Goal: Navigation & Orientation: Find specific page/section

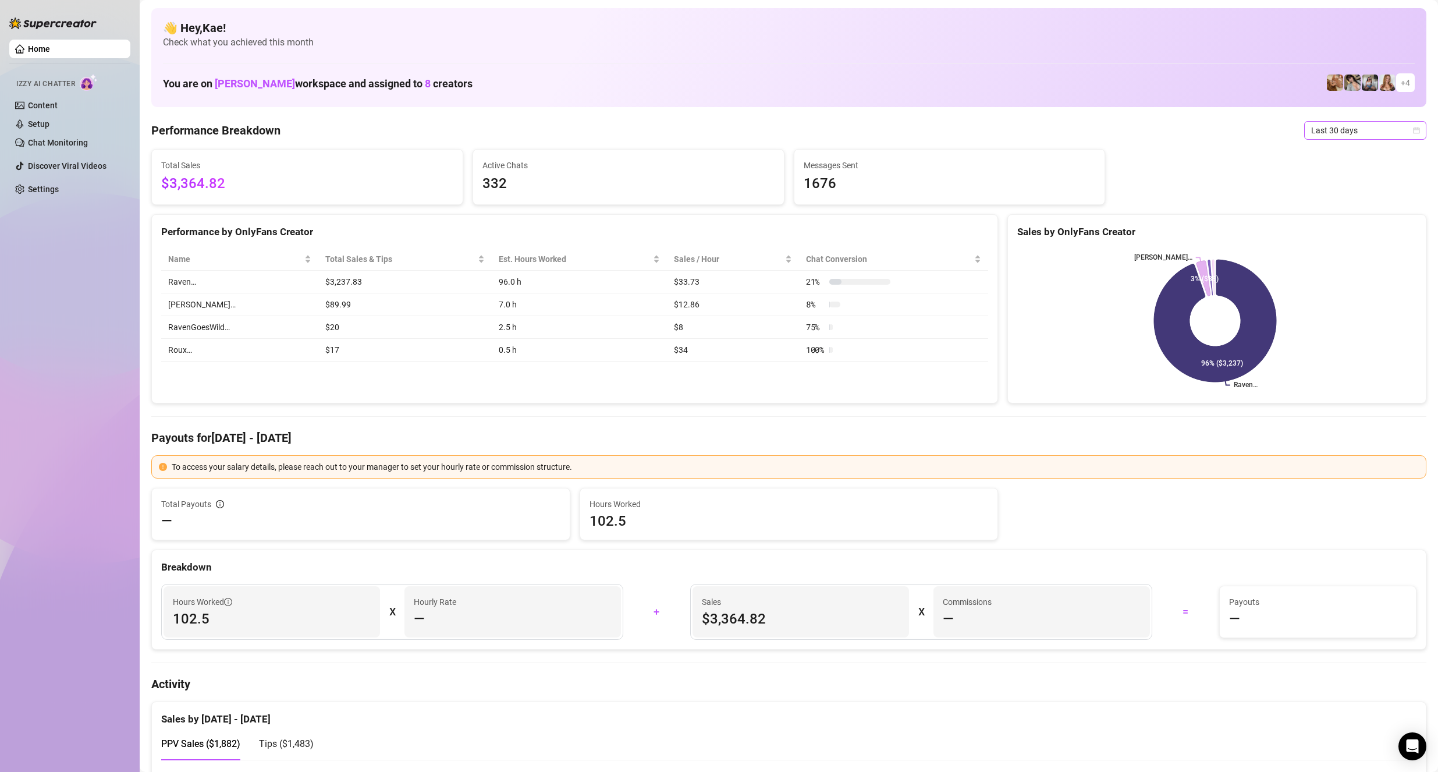
click at [1316, 128] on span "Last 30 days" at bounding box center [1365, 130] width 108 height 17
click at [1315, 190] on div "Last 30 days" at bounding box center [1356, 191] width 104 height 13
click at [1346, 127] on span "Last 30 days" at bounding box center [1365, 130] width 108 height 17
click at [1328, 173] on div "Last 7 days" at bounding box center [1356, 172] width 104 height 13
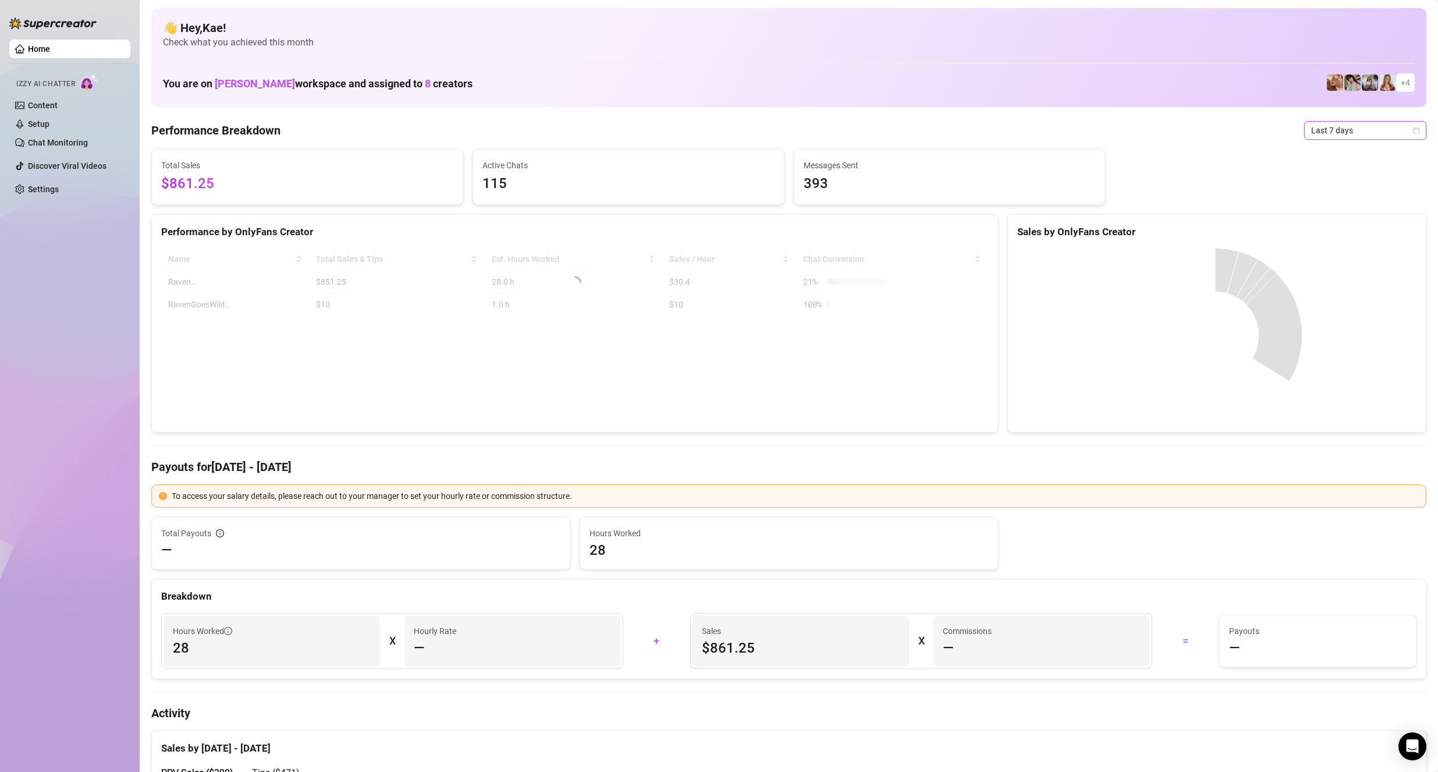
click at [1333, 128] on span "Last 7 days" at bounding box center [1365, 130] width 108 height 17
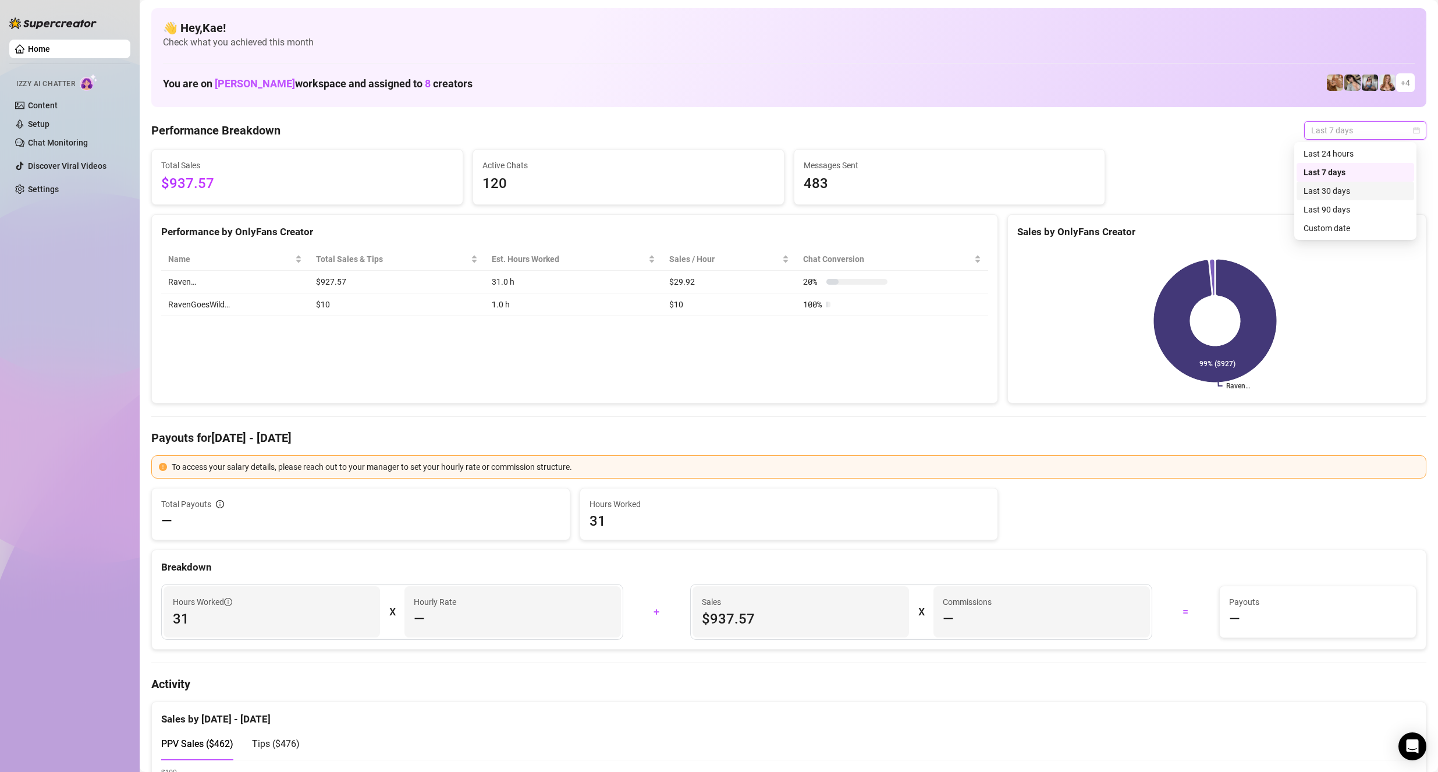
click at [1333, 189] on div "Last 30 days" at bounding box center [1356, 191] width 104 height 13
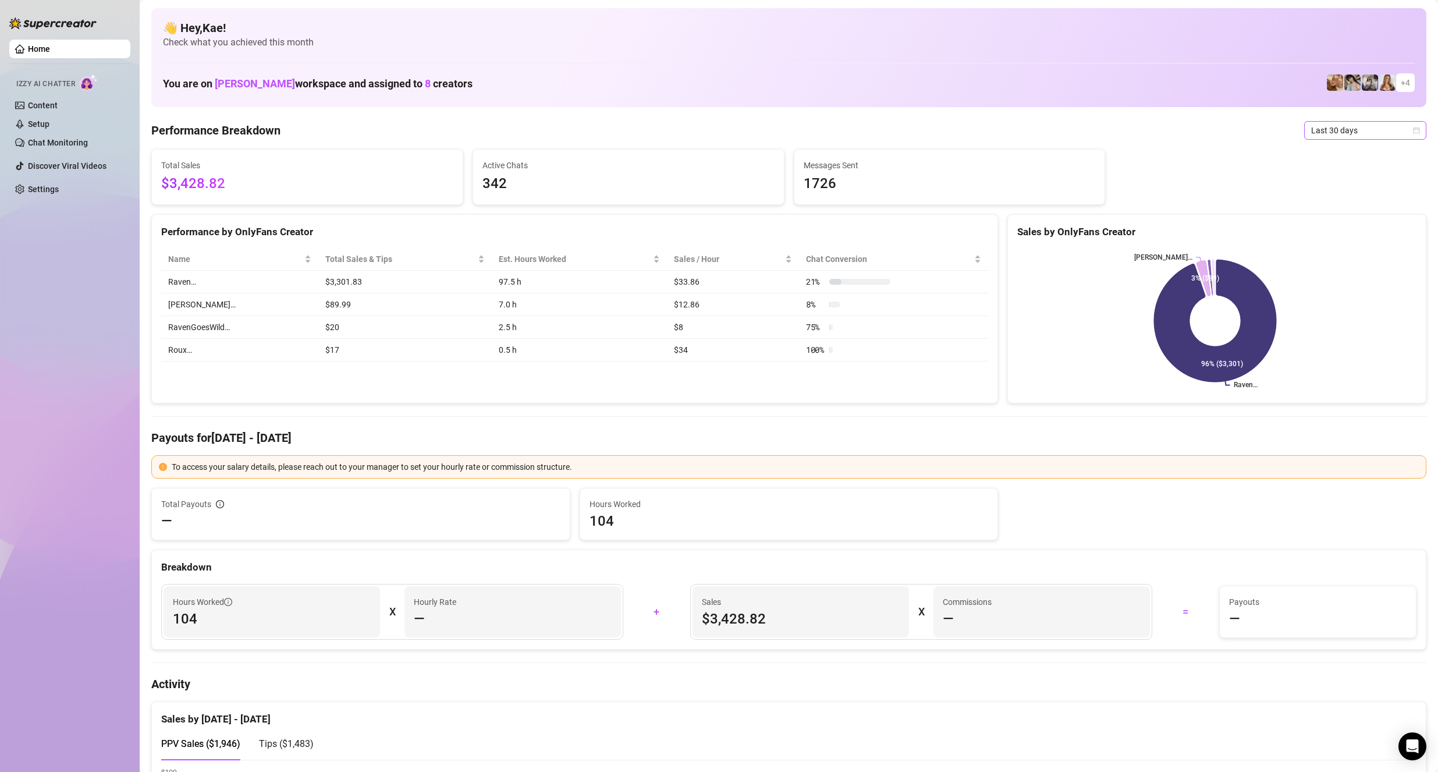
click at [1354, 134] on span "Last 30 days" at bounding box center [1365, 130] width 108 height 17
click at [1329, 191] on div "Last 30 days" at bounding box center [1356, 191] width 104 height 13
click at [1324, 132] on span "Last 30 days" at bounding box center [1365, 130] width 108 height 17
click at [1327, 164] on div "Last 7 days" at bounding box center [1356, 172] width 118 height 19
click at [1331, 134] on span "Last 7 days" at bounding box center [1365, 130] width 108 height 17
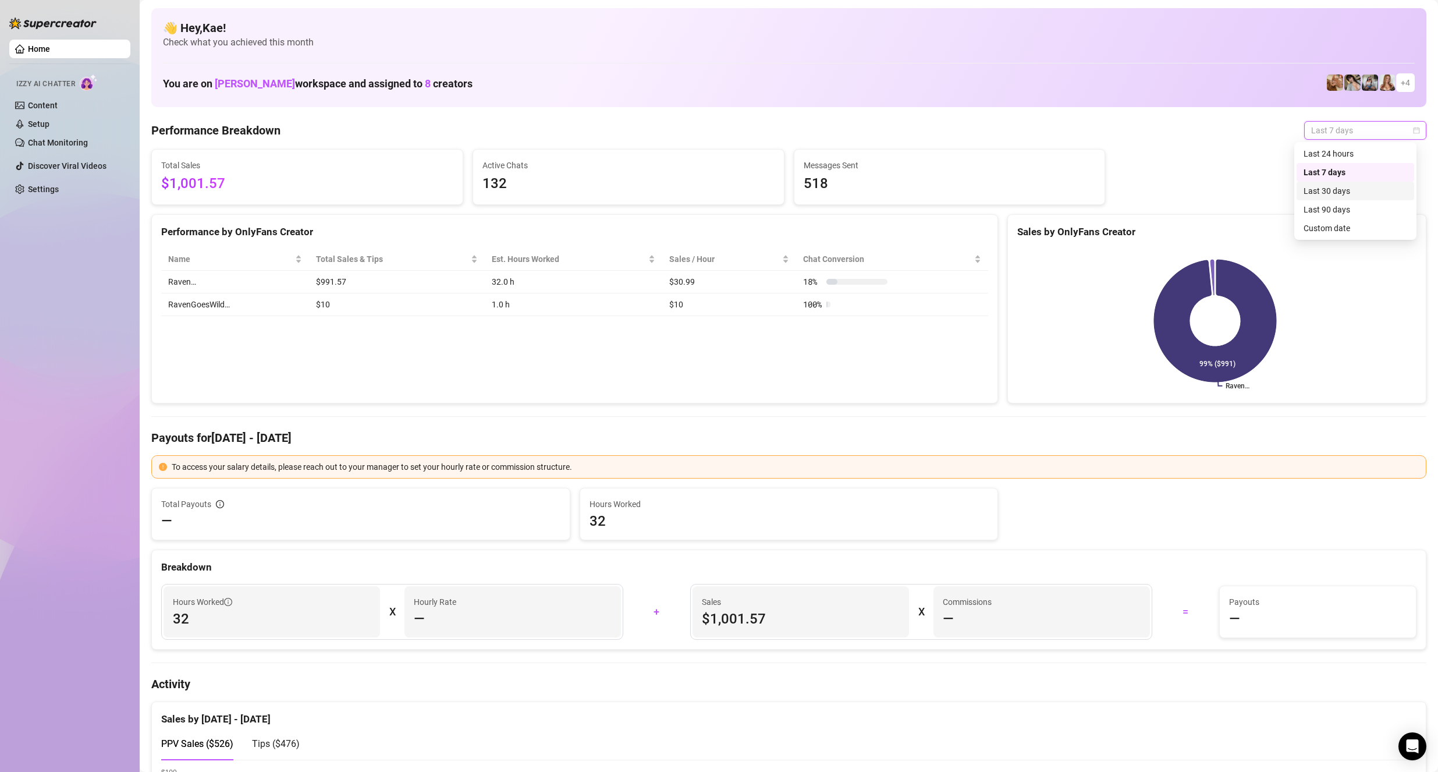
click at [1326, 186] on div "Last 30 days" at bounding box center [1356, 191] width 104 height 13
drag, startPoint x: 1328, startPoint y: 126, endPoint x: 1332, endPoint y: 120, distance: 7.0
click at [1328, 124] on span "Last 30 days" at bounding box center [1365, 130] width 108 height 17
click at [1321, 176] on div "Last 7 days" at bounding box center [1356, 172] width 104 height 13
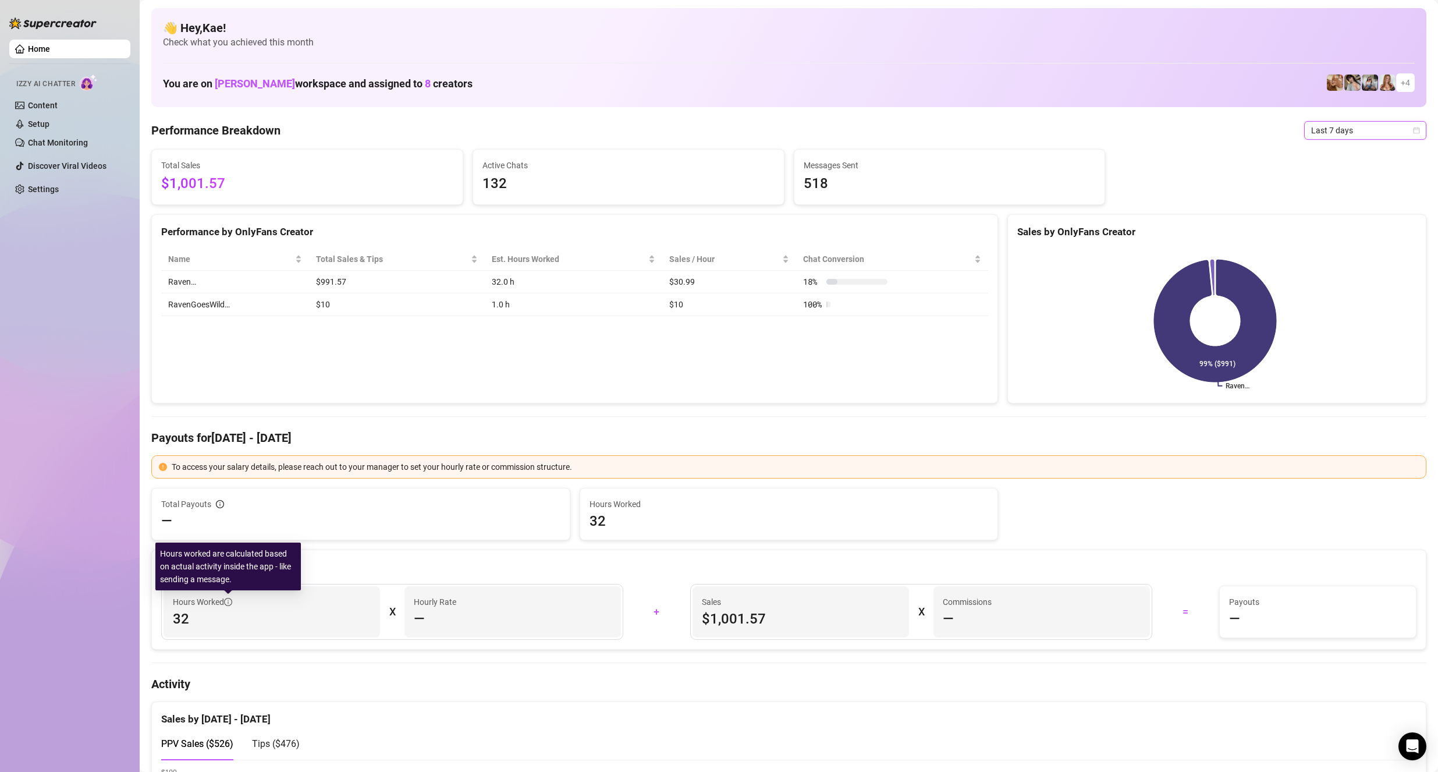
click at [229, 599] on icon "info-circle" at bounding box center [228, 601] width 1 height 4
click at [1323, 136] on span "Last 7 days" at bounding box center [1365, 130] width 108 height 17
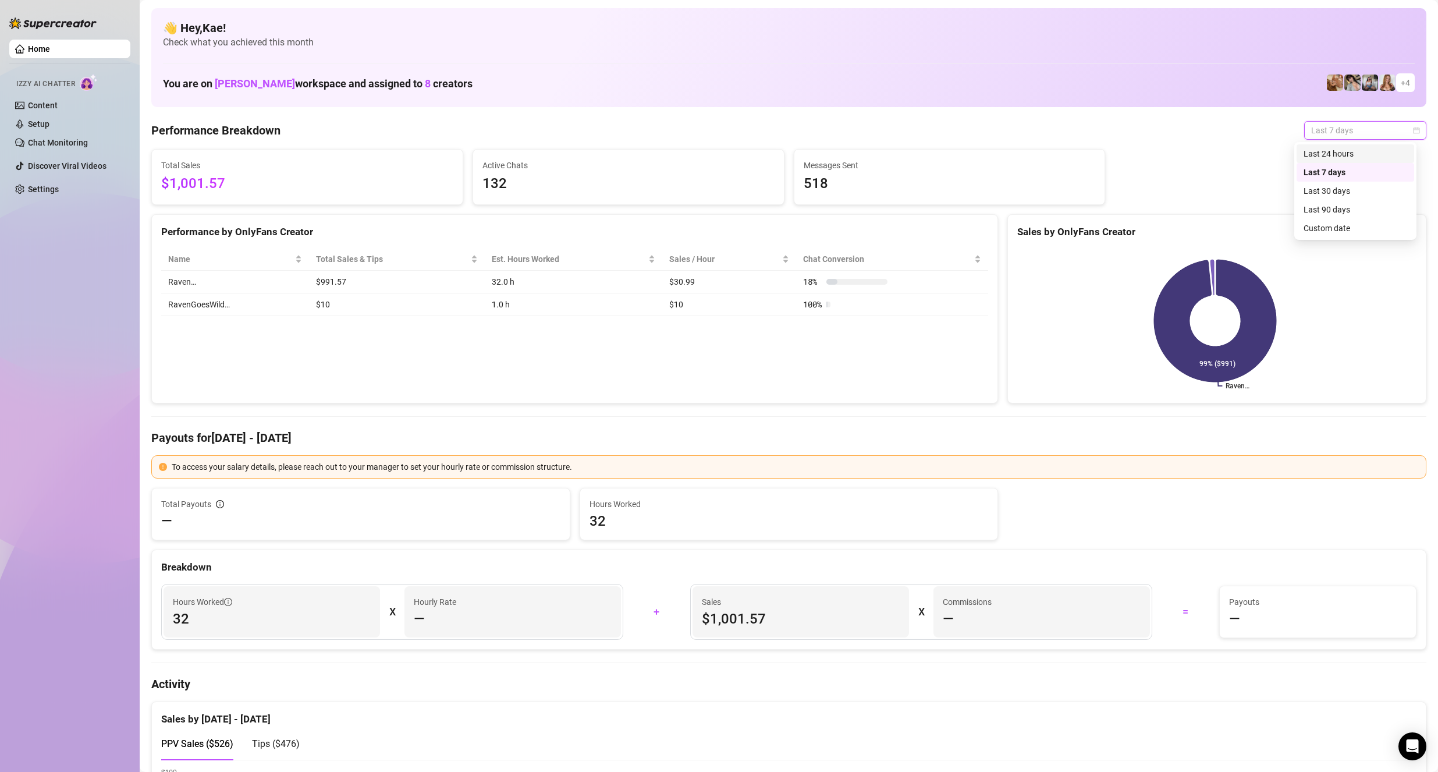
click at [1328, 152] on div "Last 24 hours" at bounding box center [1356, 153] width 104 height 13
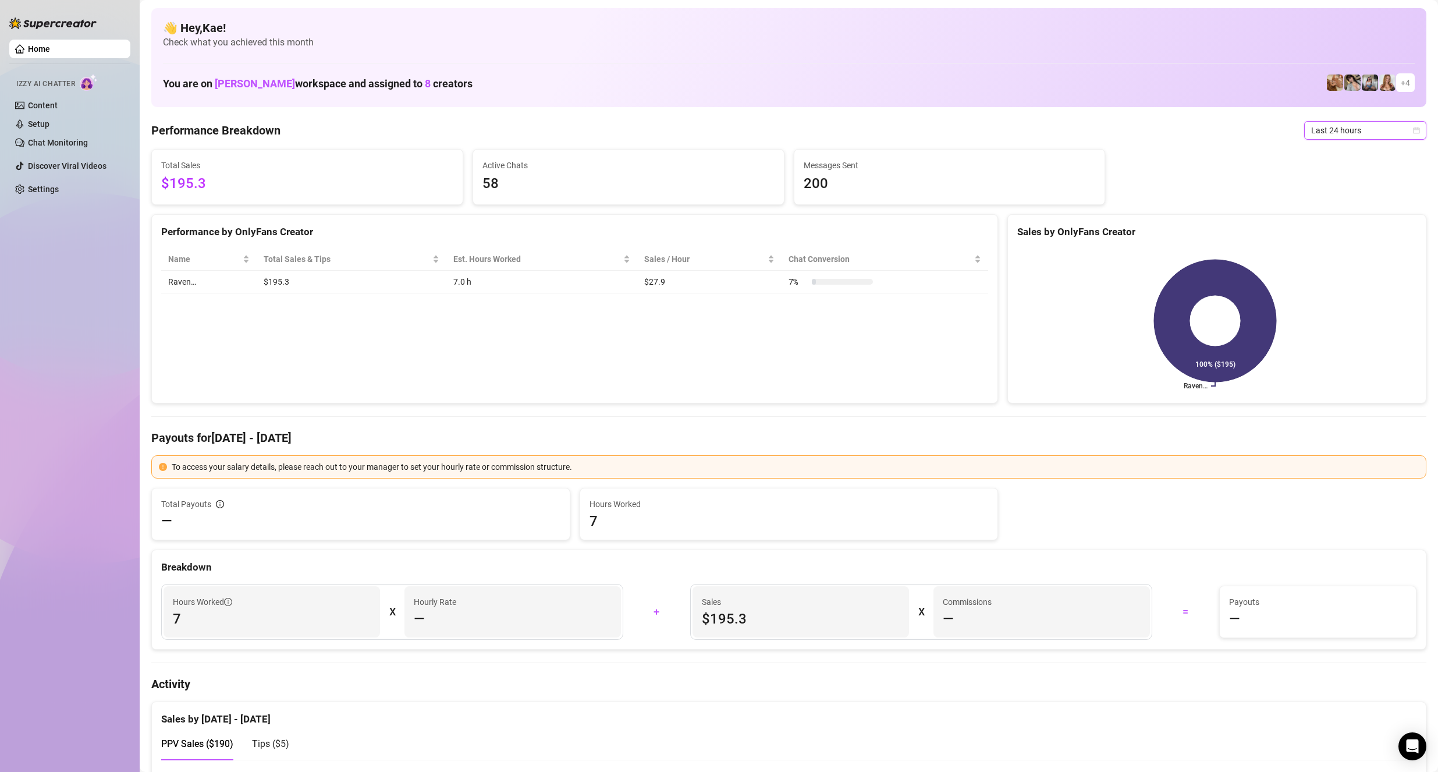
click at [1357, 132] on span "Last 24 hours" at bounding box center [1365, 130] width 108 height 17
click at [1347, 174] on div "Last 7 days" at bounding box center [1356, 172] width 104 height 13
click at [1339, 123] on span "Last 7 days" at bounding box center [1365, 130] width 108 height 17
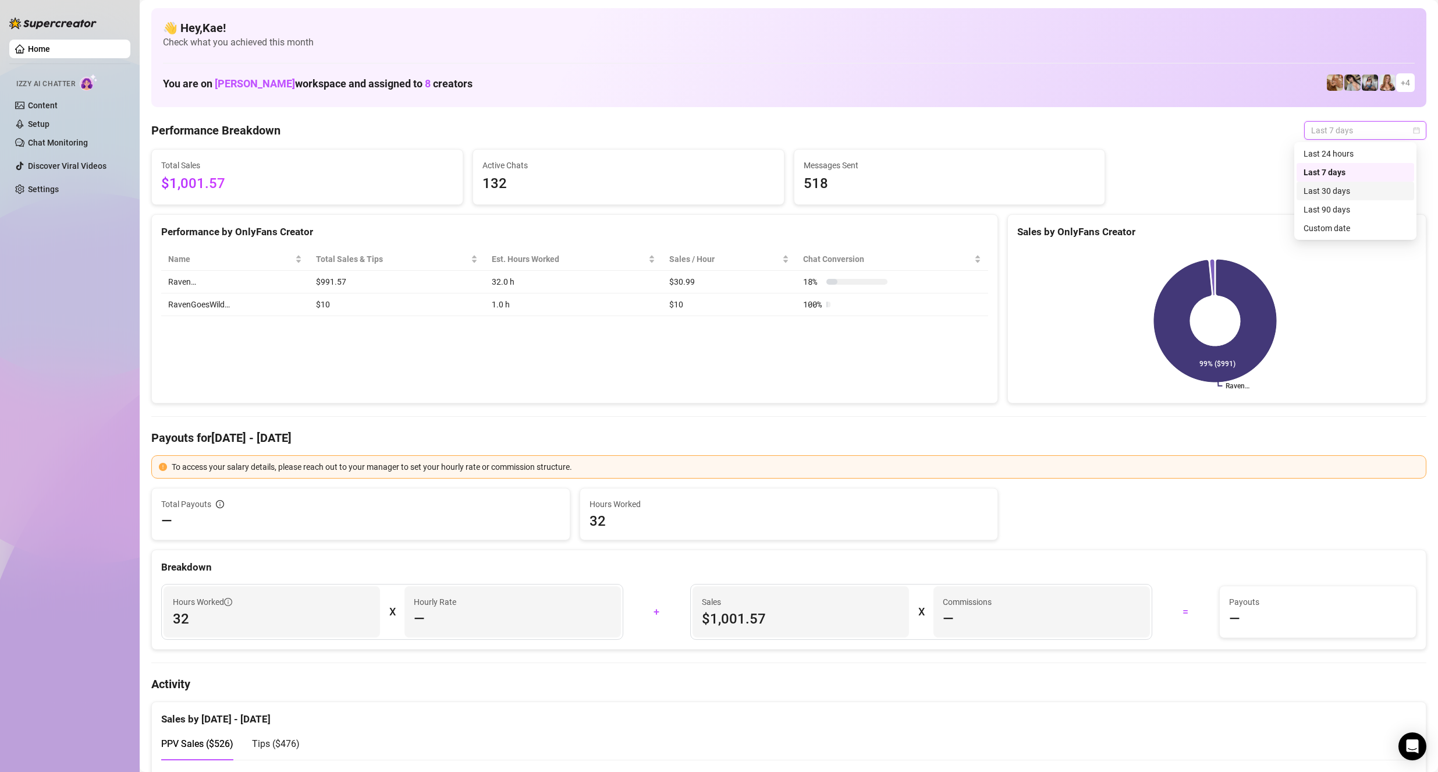
click at [1344, 191] on div "Last 30 days" at bounding box center [1356, 191] width 104 height 13
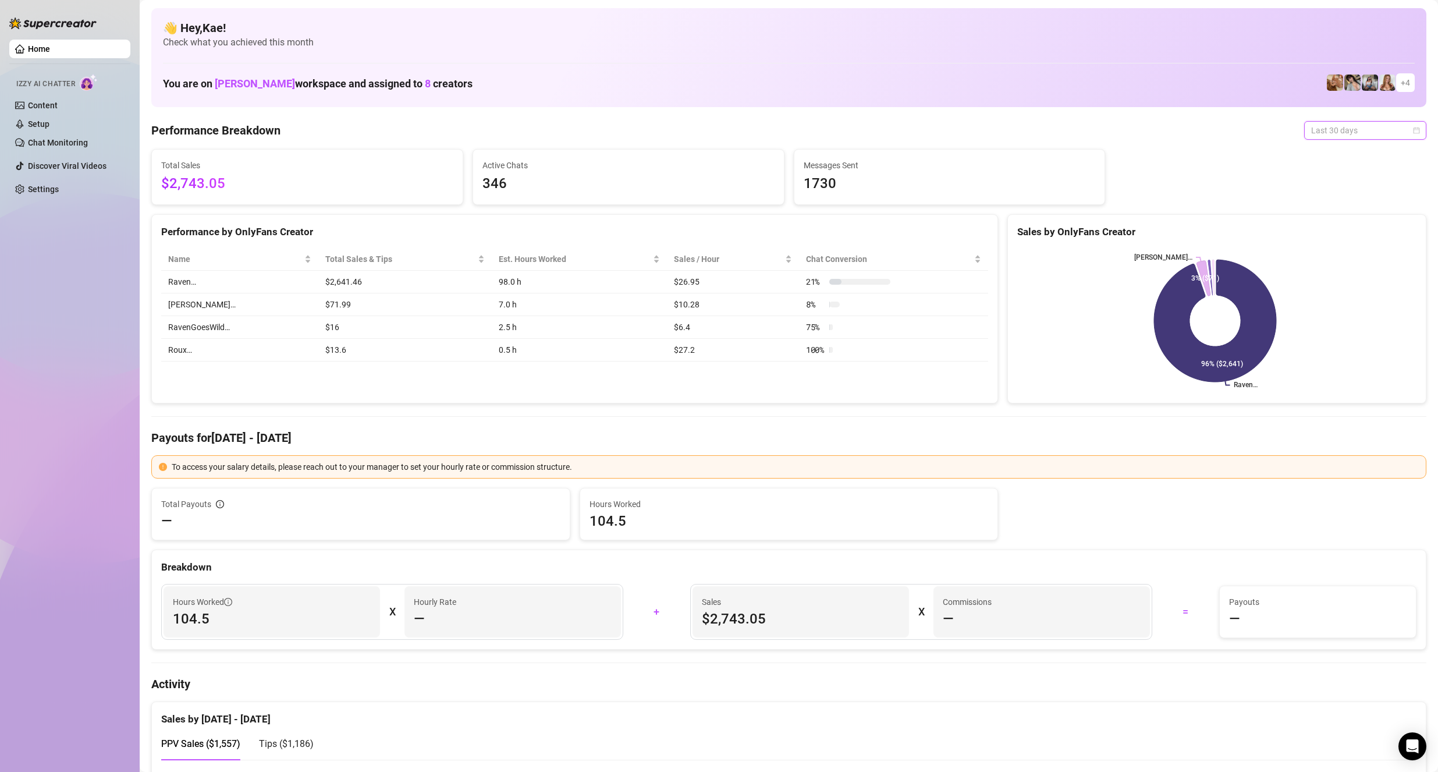
click at [1323, 126] on span "Last 30 days" at bounding box center [1365, 130] width 108 height 17
click at [1326, 191] on div "Last 30 days" at bounding box center [1356, 191] width 104 height 13
click at [1345, 130] on span "Last 30 days" at bounding box center [1365, 130] width 108 height 17
click at [1345, 204] on div "Last 90 days" at bounding box center [1356, 209] width 104 height 13
click at [1340, 129] on span "Last 90 days" at bounding box center [1365, 130] width 108 height 17
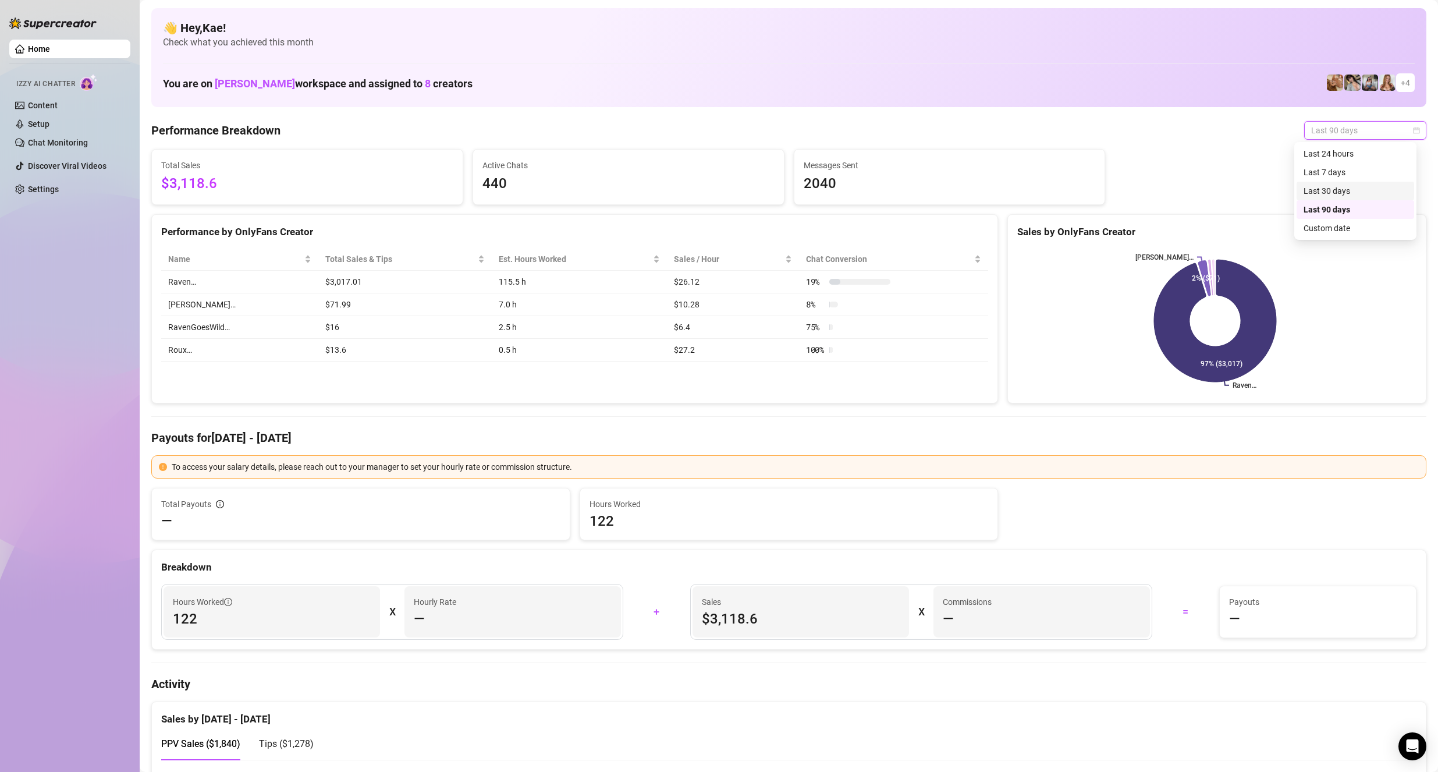
click at [1343, 187] on div "Last 30 days" at bounding box center [1356, 191] width 104 height 13
click at [1319, 132] on span "Last 30 days" at bounding box center [1365, 130] width 108 height 17
click at [1321, 183] on div "Last 30 days" at bounding box center [1356, 191] width 118 height 19
click at [1326, 122] on span "Last 30 days" at bounding box center [1365, 130] width 108 height 17
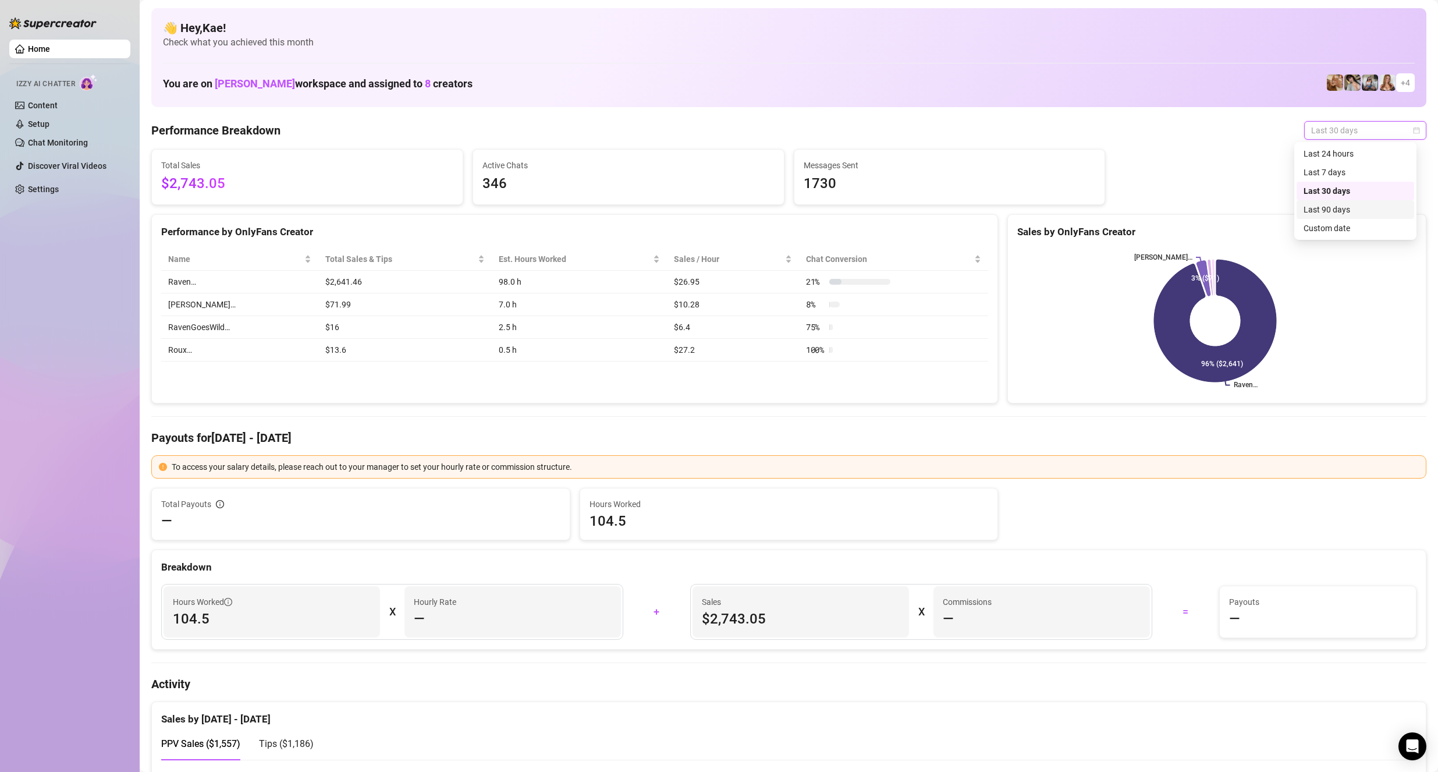
click at [1335, 203] on div "Last 90 days" at bounding box center [1356, 209] width 118 height 19
click at [1342, 139] on div "Last 90 days" at bounding box center [1365, 130] width 122 height 19
click at [1336, 188] on div "Last 30 days" at bounding box center [1356, 191] width 104 height 13
click at [1353, 127] on span "Last 30 days" at bounding box center [1365, 130] width 108 height 17
click at [1343, 176] on div "Last 7 days" at bounding box center [1356, 172] width 104 height 13
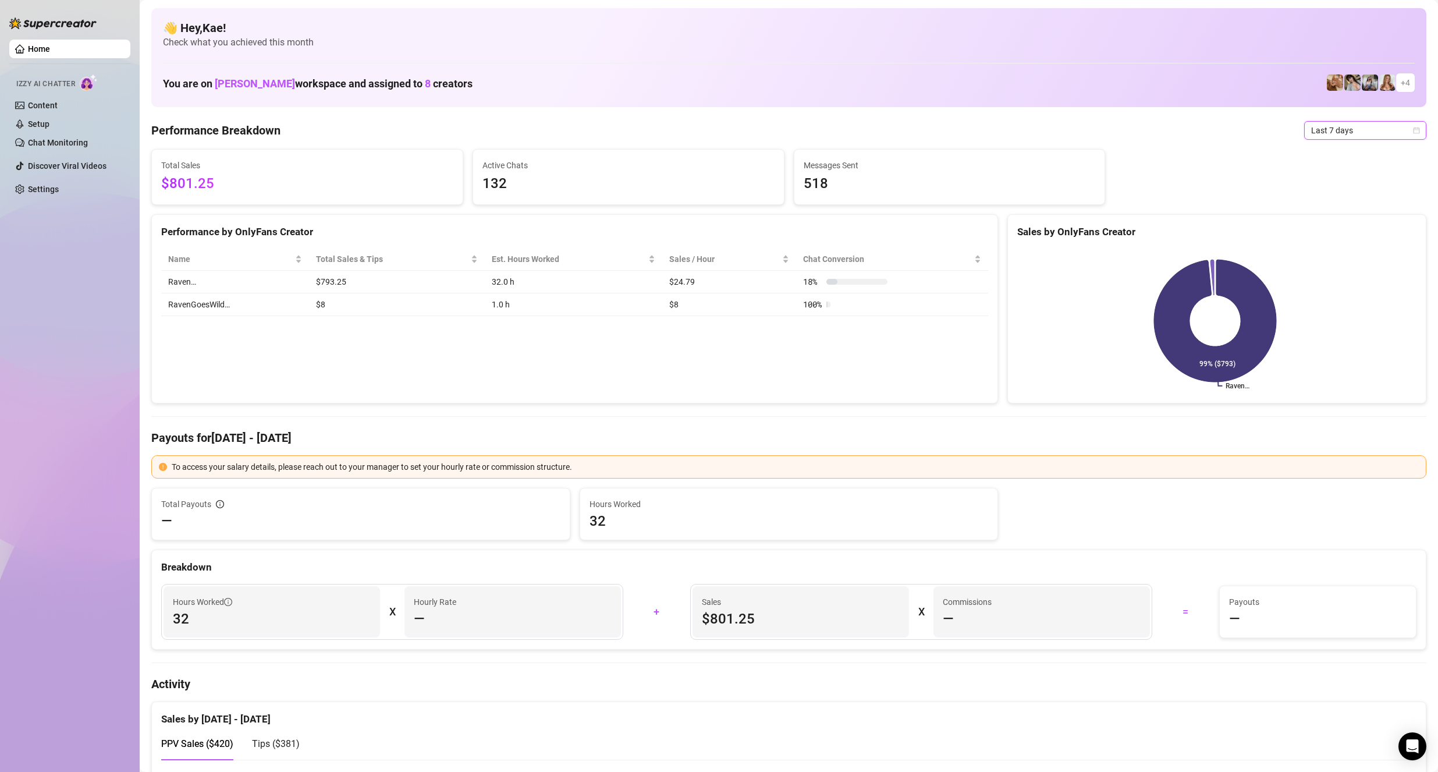
click at [1345, 135] on span "Last 7 days" at bounding box center [1365, 130] width 108 height 17
click at [1340, 154] on div "Last 24 hours" at bounding box center [1356, 153] width 104 height 13
click at [1345, 125] on span "Last 24 hours" at bounding box center [1365, 130] width 108 height 17
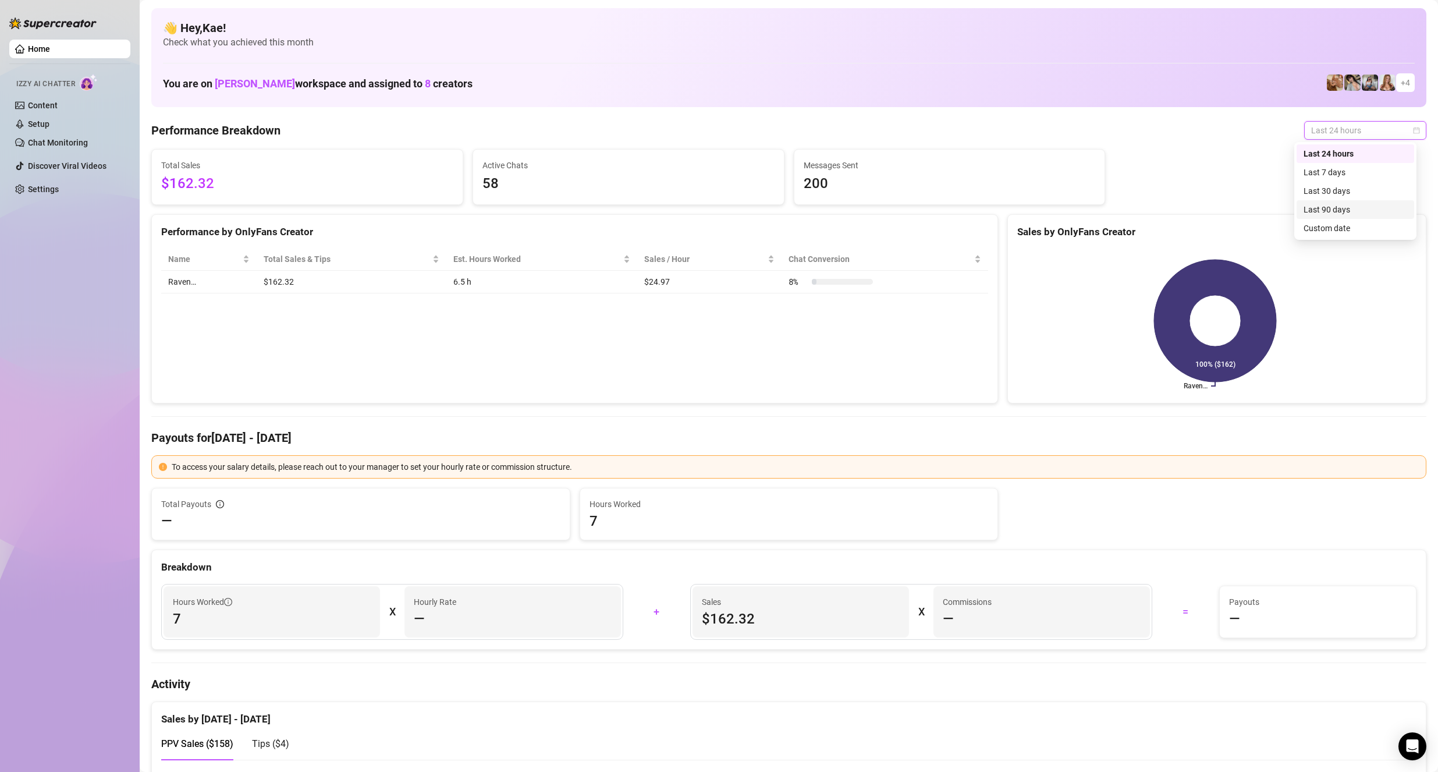
click at [1354, 207] on div "Last 90 days" at bounding box center [1356, 209] width 104 height 13
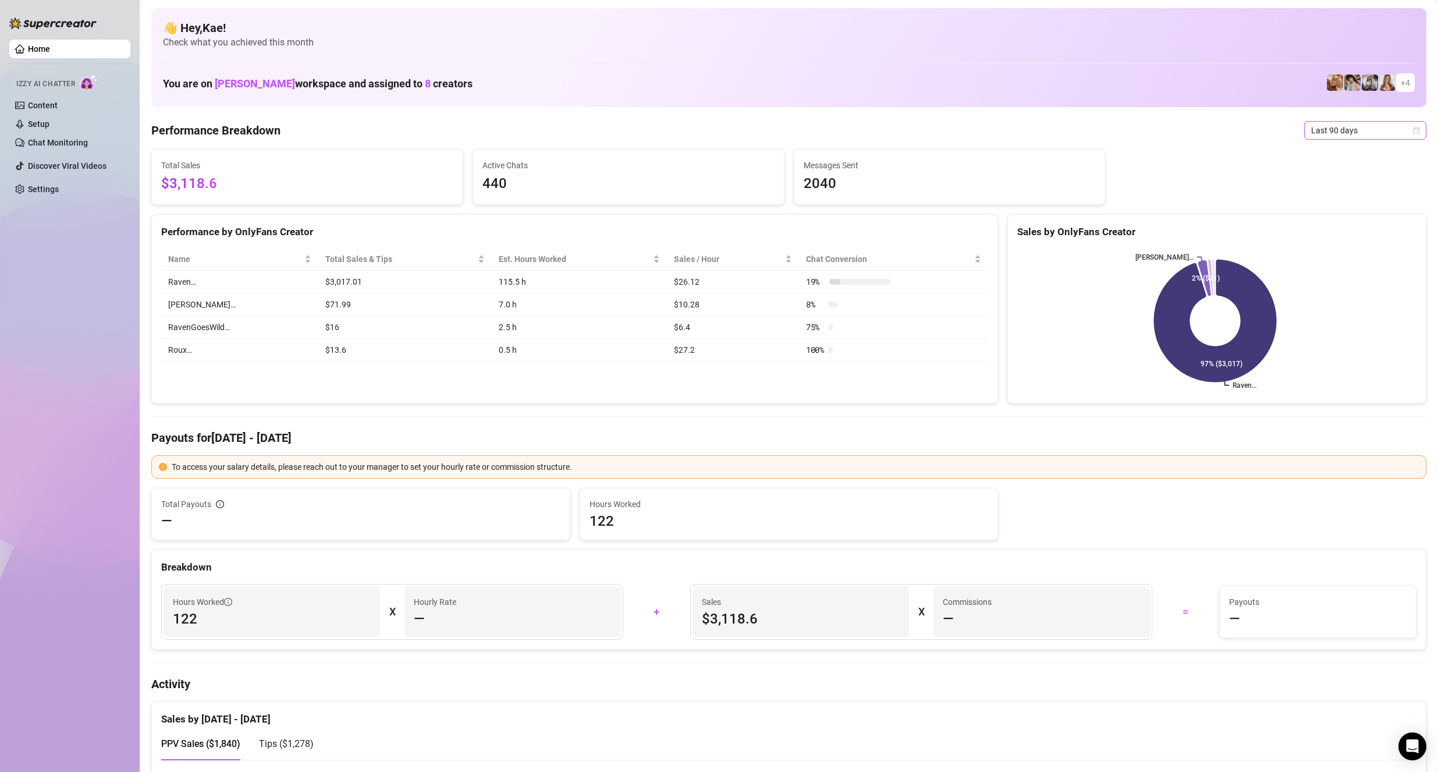
click at [1332, 137] on span "Last 90 days" at bounding box center [1365, 130] width 108 height 17
click at [1328, 167] on div "Last 7 days" at bounding box center [1356, 172] width 104 height 13
click at [1328, 129] on span "Last 7 days" at bounding box center [1365, 130] width 108 height 17
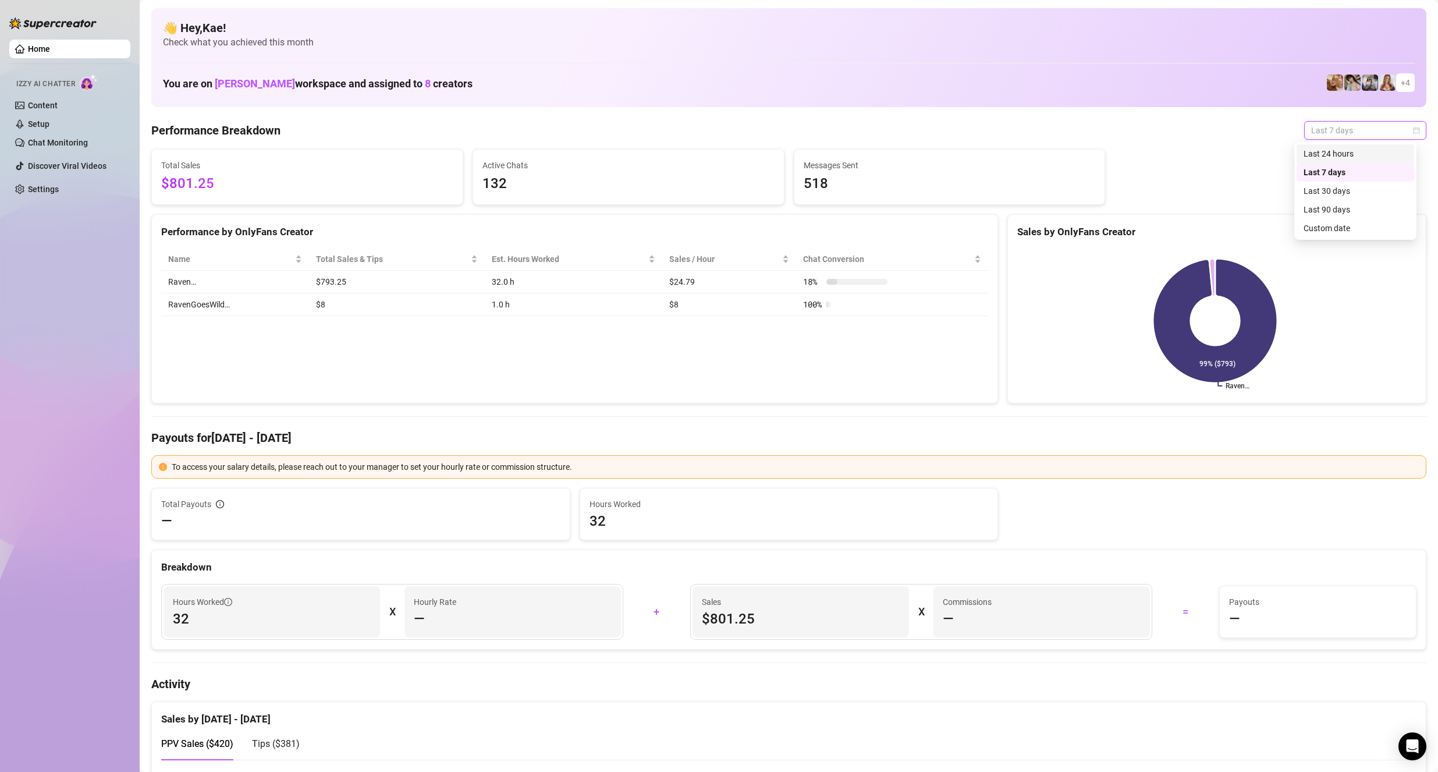
click at [1333, 155] on div "Last 24 hours" at bounding box center [1356, 153] width 104 height 13
click at [1331, 128] on span "Last 24 hours" at bounding box center [1365, 130] width 108 height 17
click at [1343, 190] on div "Last 30 days" at bounding box center [1356, 191] width 104 height 13
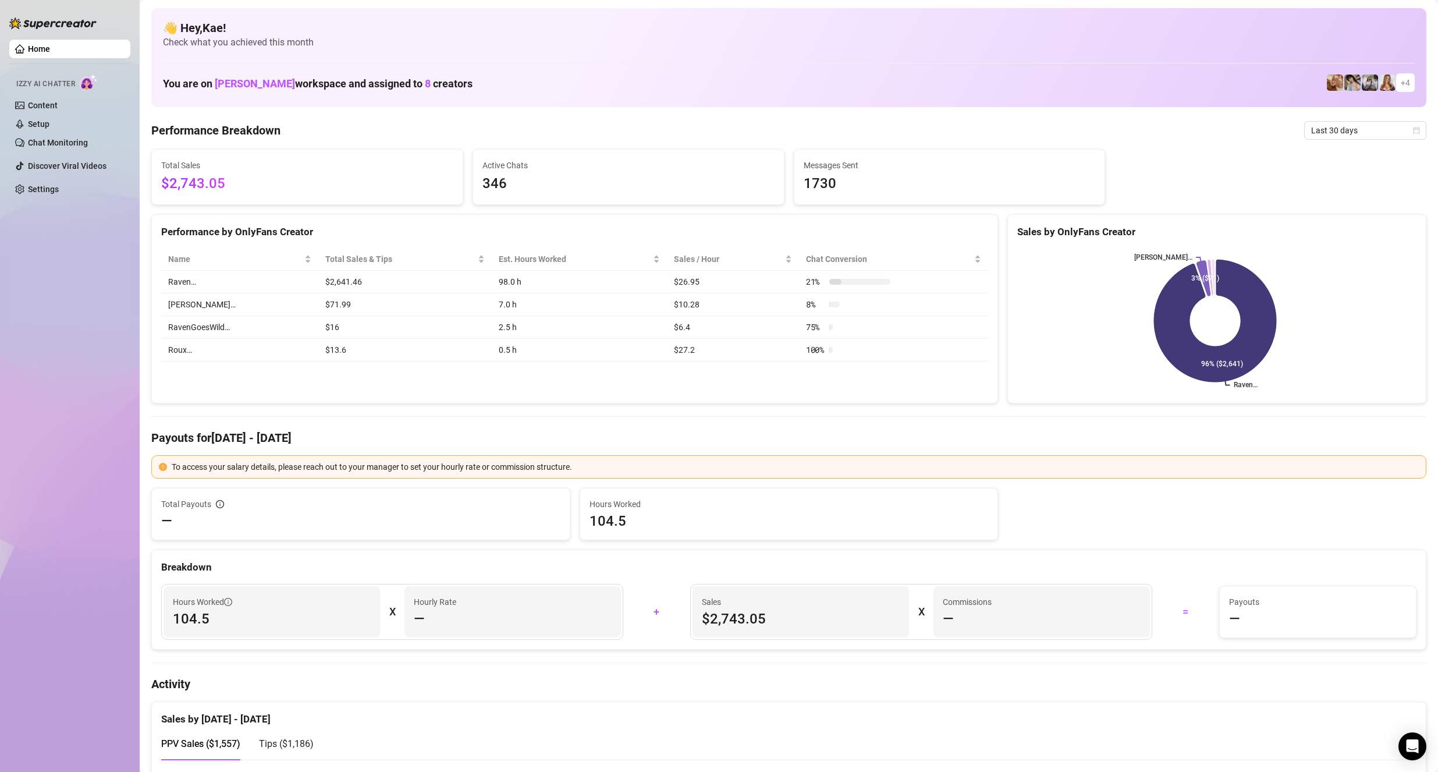
click at [609, 63] on div at bounding box center [789, 63] width 1252 height 1
